Goal: Transaction & Acquisition: Obtain resource

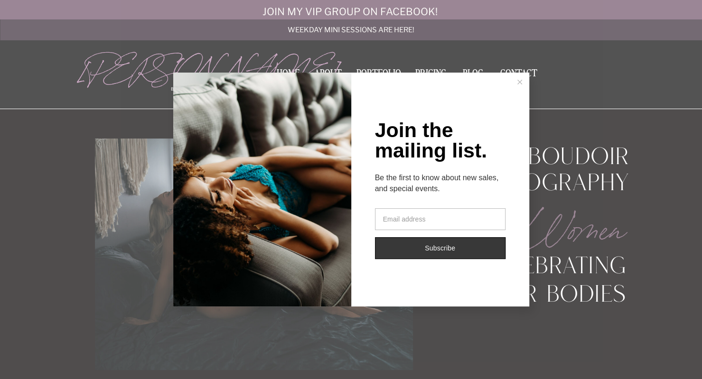
click at [518, 81] on line at bounding box center [520, 82] width 4 height 4
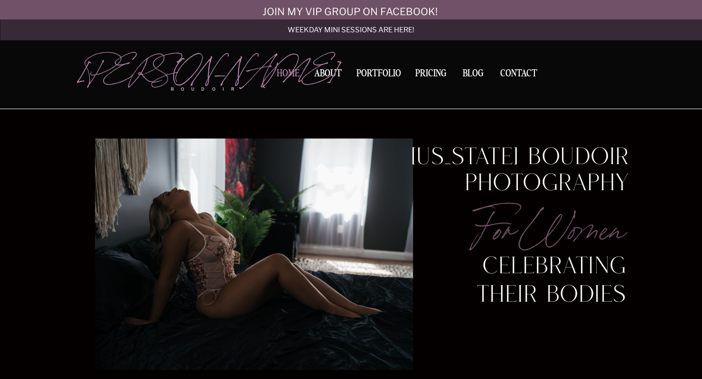
click at [293, 77] on nav "Home" at bounding box center [289, 74] width 30 height 10
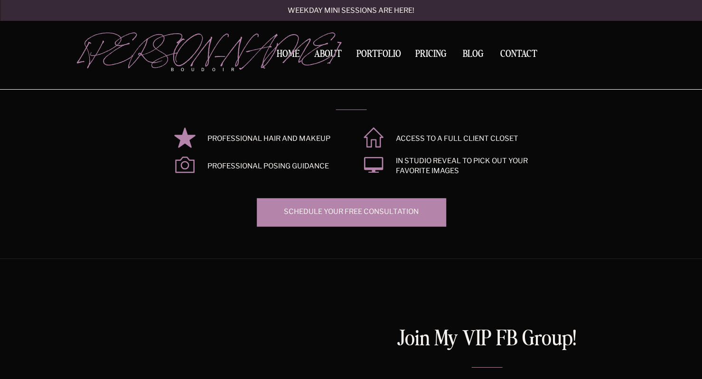
scroll to position [1492, 0]
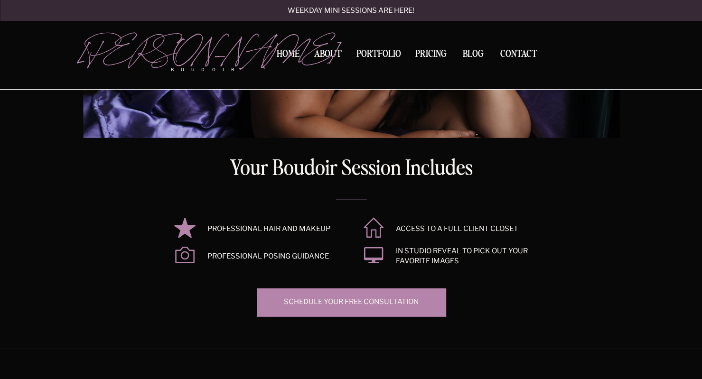
click at [329, 49] on div at bounding box center [351, 7] width 537 height 264
click at [329, 57] on nav "About" at bounding box center [328, 55] width 32 height 13
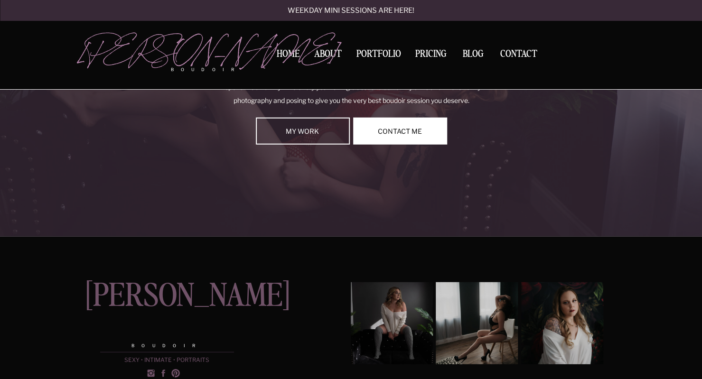
scroll to position [1334, 0]
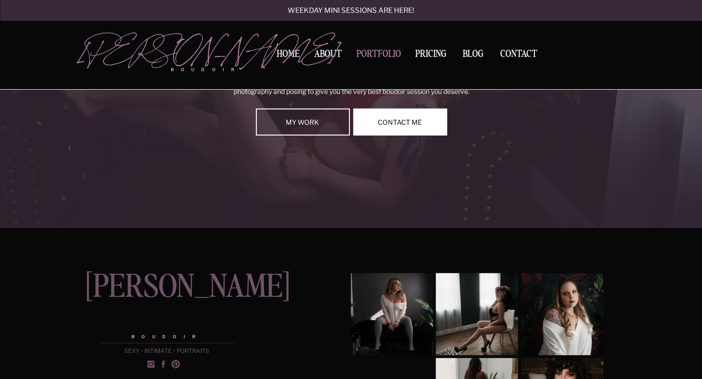
click at [399, 56] on nav "Portfolio" at bounding box center [378, 55] width 51 height 13
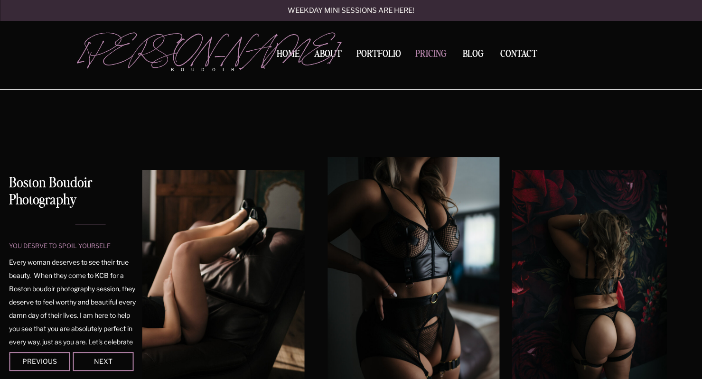
click at [432, 51] on nav "Pricing" at bounding box center [431, 55] width 37 height 13
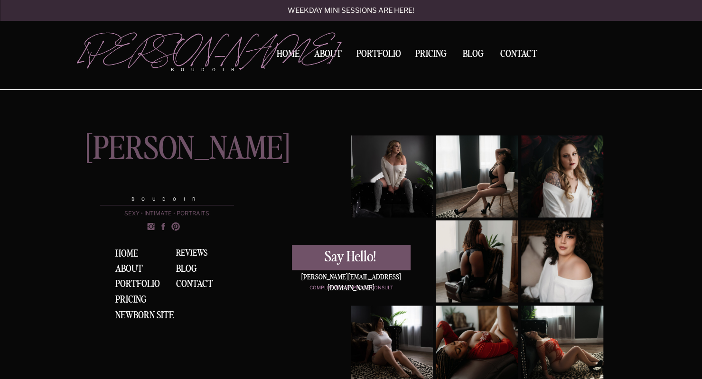
scroll to position [3003, 0]
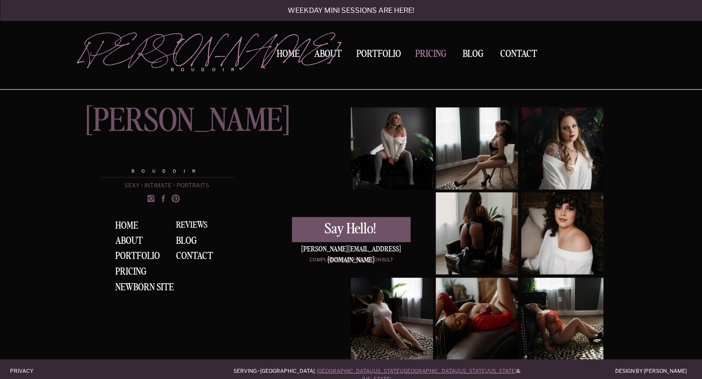
click at [430, 55] on nav "Pricing" at bounding box center [431, 55] width 37 height 13
click at [478, 49] on nav "BLOG" at bounding box center [473, 53] width 29 height 9
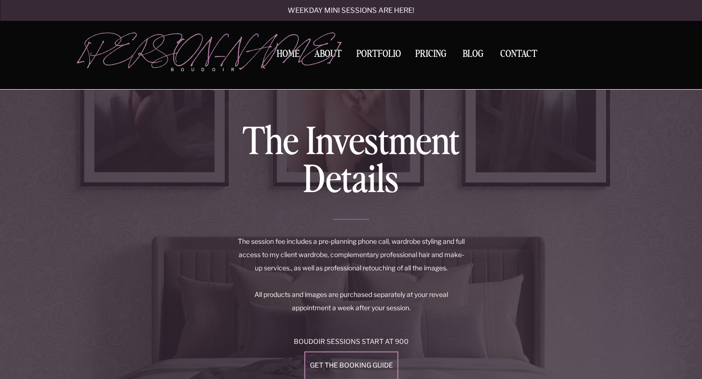
scroll to position [1508, 0]
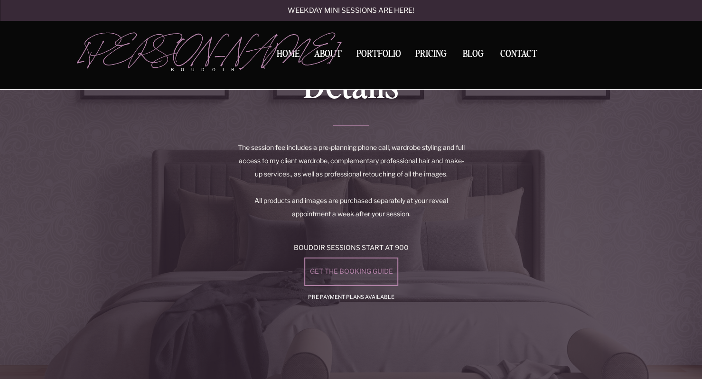
click at [359, 276] on div "get the booking guide" at bounding box center [351, 272] width 91 height 8
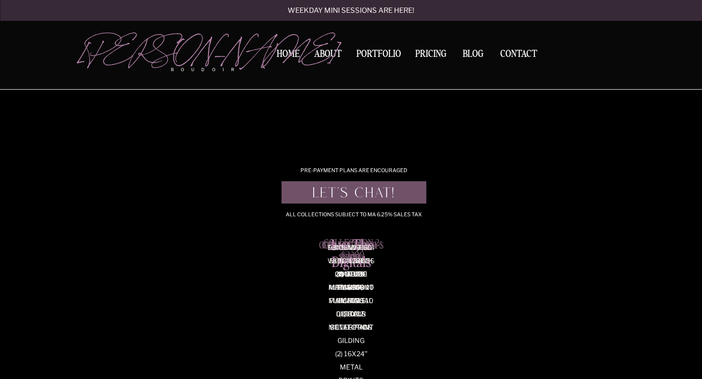
scroll to position [2169, 0]
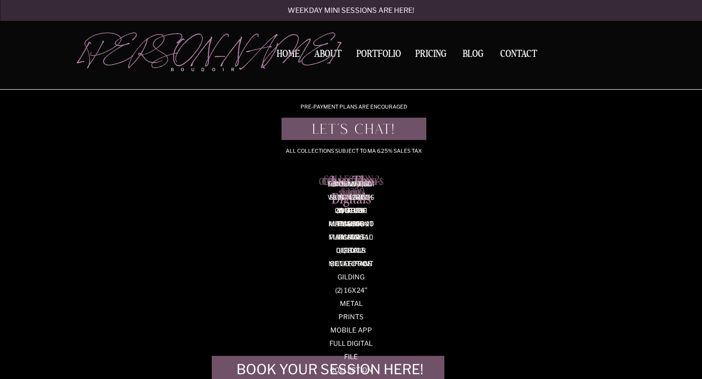
click at [353, 187] on p "12x12’’ Luxury Couture Album w/ 40 images Gold or Silver Page Gilding (2) 16x24…" at bounding box center [351, 182] width 49 height 9
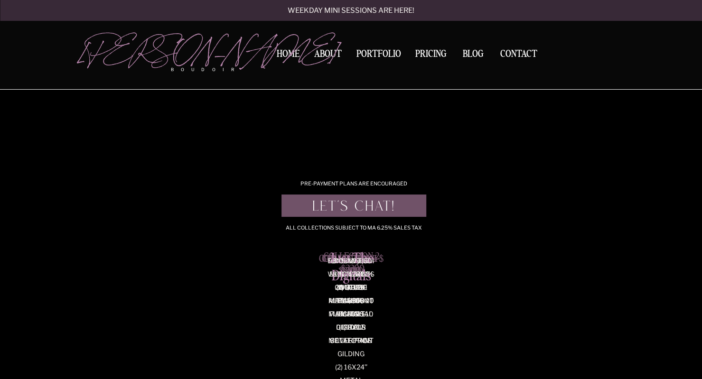
scroll to position [2092, 0]
click at [394, 205] on div "Let's Chat!" at bounding box center [353, 205] width 139 height 15
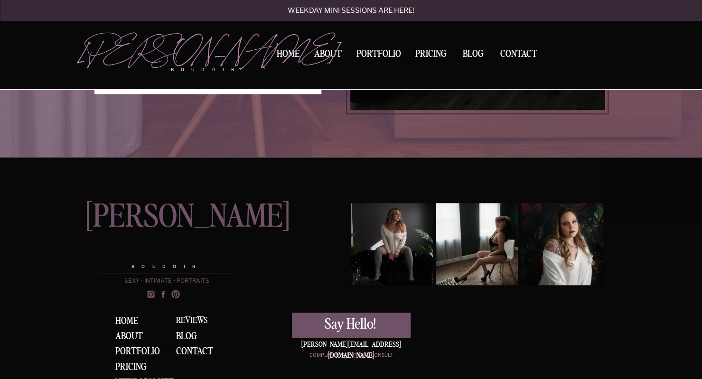
scroll to position [483, 0]
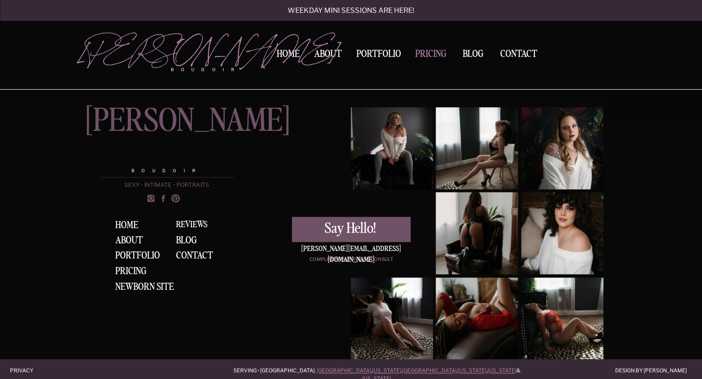
click at [440, 53] on nav "Pricing" at bounding box center [431, 55] width 37 height 13
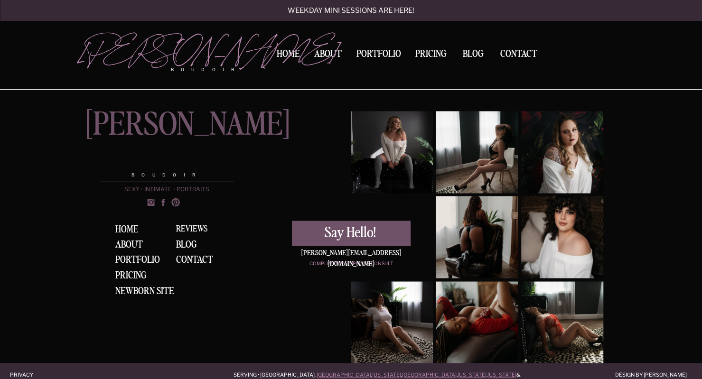
scroll to position [2999, 0]
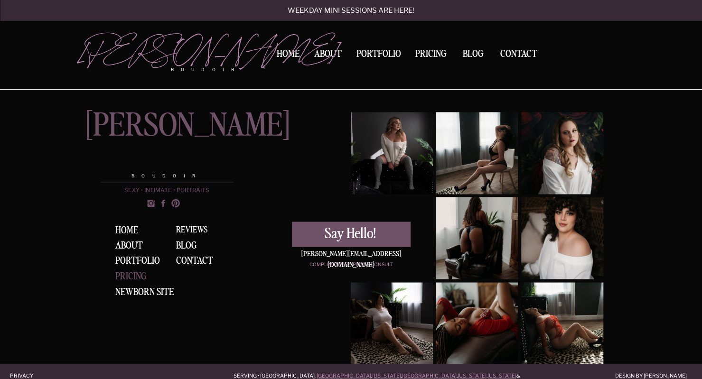
click at [142, 274] on div "Pricing" at bounding box center [133, 277] width 36 height 10
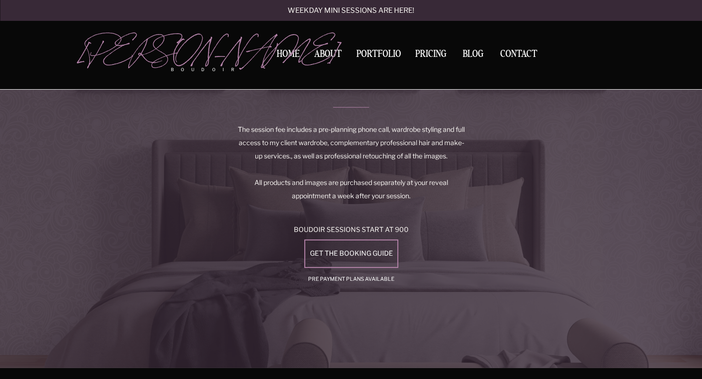
scroll to position [1524, 0]
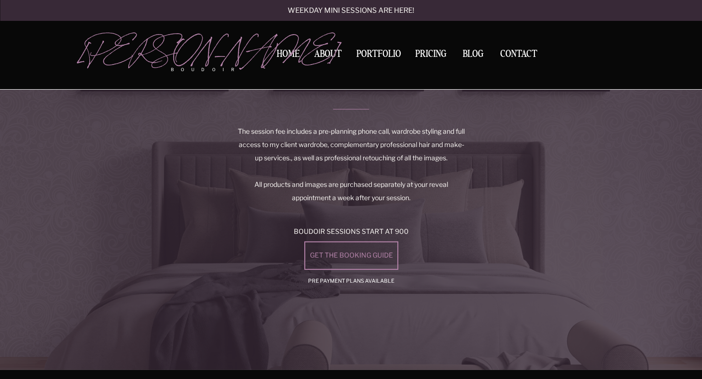
click at [360, 253] on div "get the booking guide" at bounding box center [351, 256] width 91 height 8
click at [388, 254] on div "get the booking guide" at bounding box center [351, 256] width 91 height 8
